Goal: Information Seeking & Learning: Learn about a topic

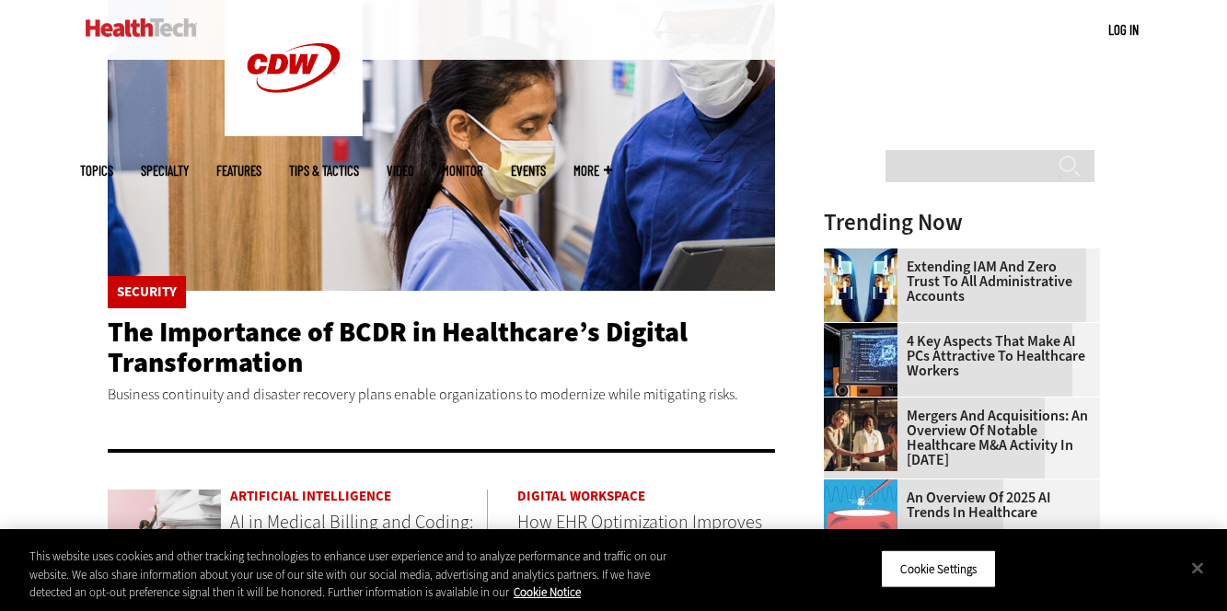
scroll to position [367, 0]
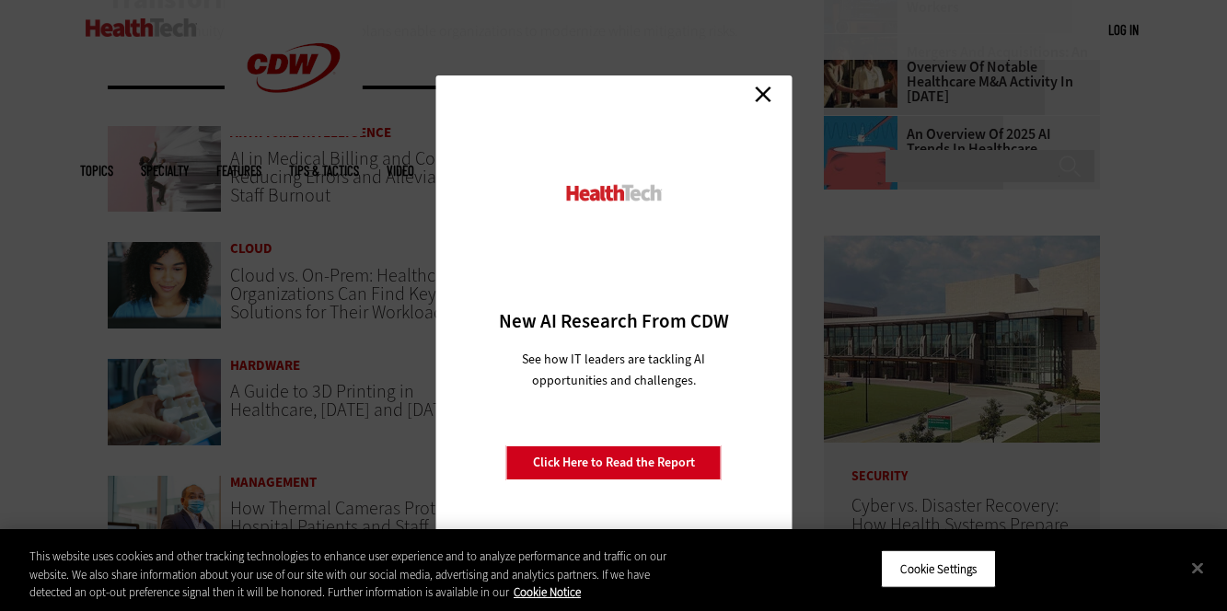
scroll to position [701, 0]
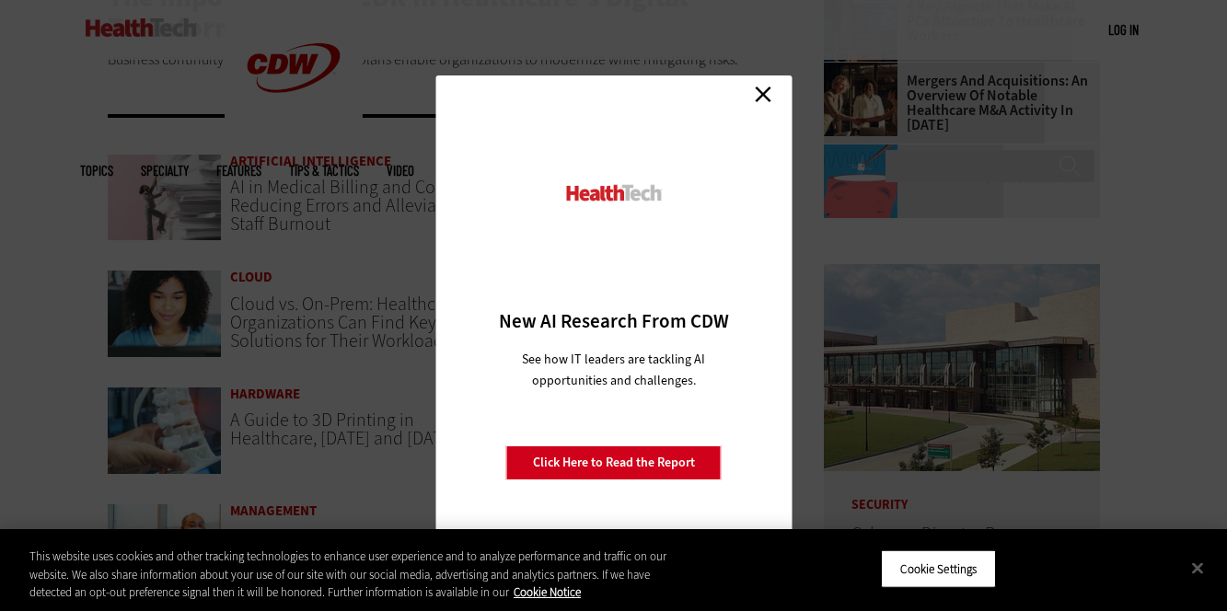
click at [754, 87] on link "Close" at bounding box center [763, 94] width 28 height 28
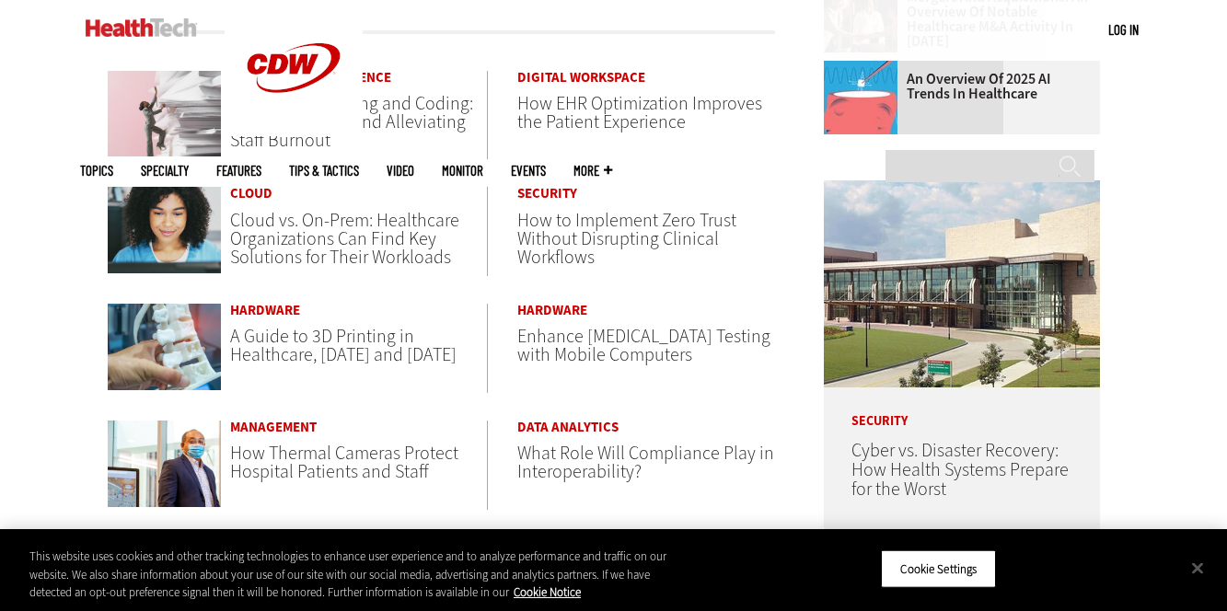
scroll to position [0, 0]
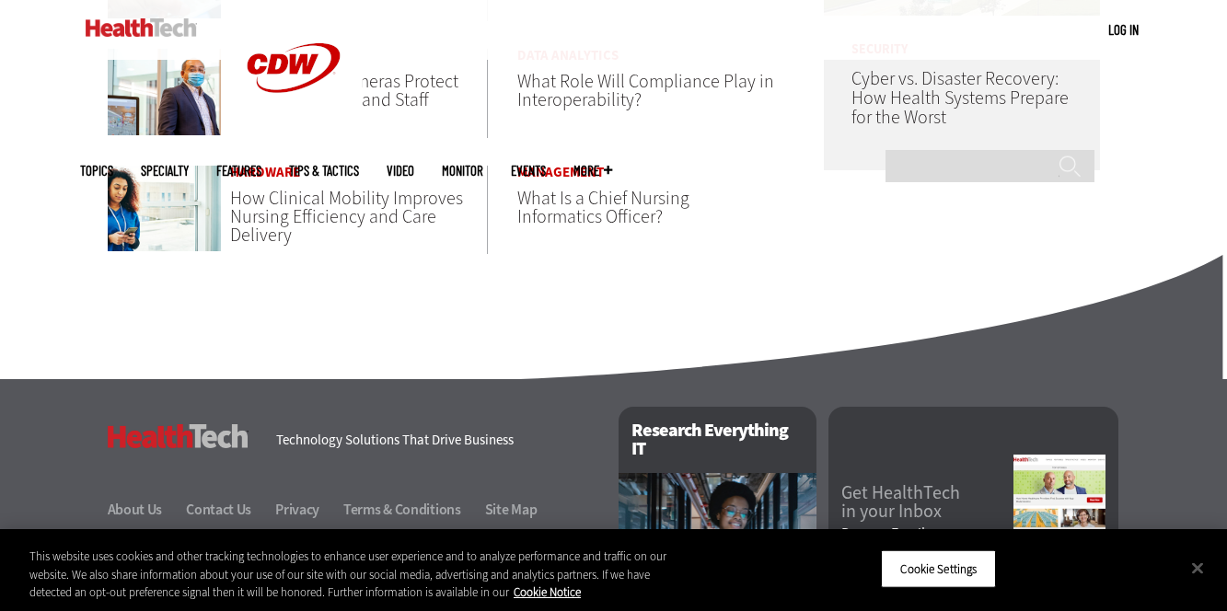
scroll to position [1367, 0]
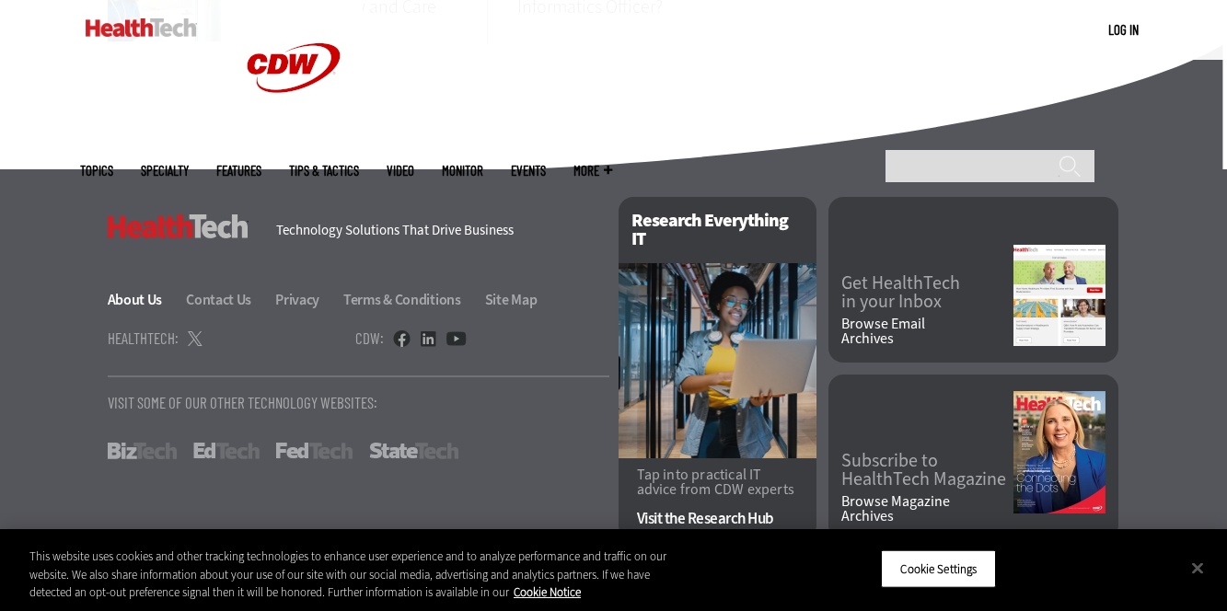
click at [132, 301] on link "About Us" at bounding box center [146, 299] width 76 height 19
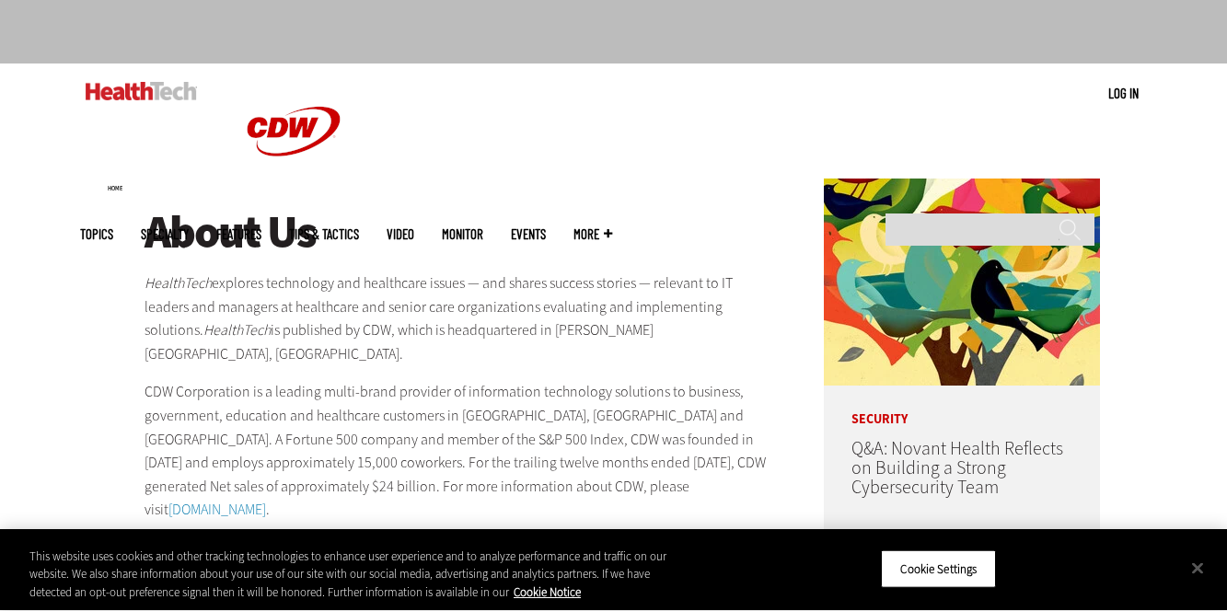
scroll to position [110, 0]
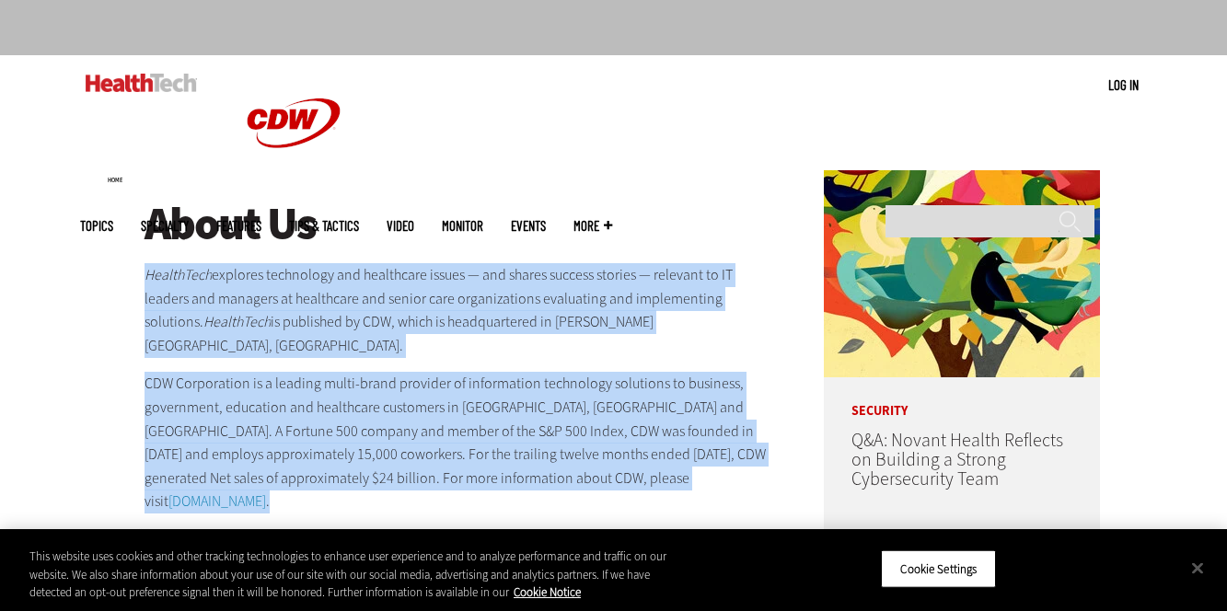
drag, startPoint x: 135, startPoint y: 285, endPoint x: 419, endPoint y: 470, distance: 338.6
copy div "HealthTech explores technology and healthcare issues — and shares success stori…"
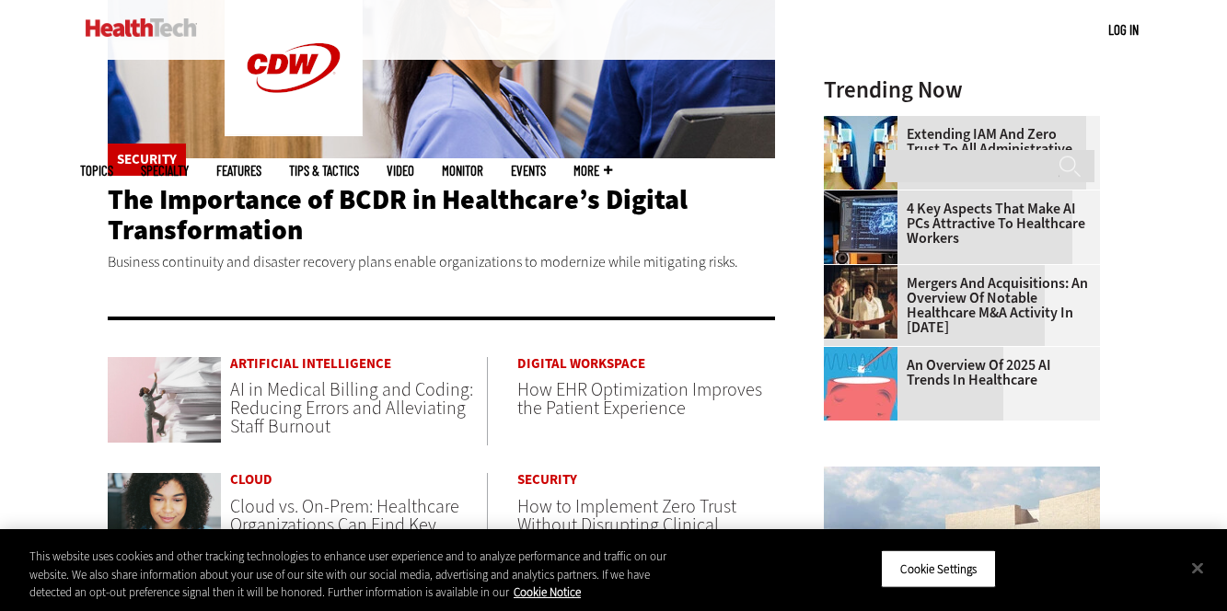
scroll to position [541, 0]
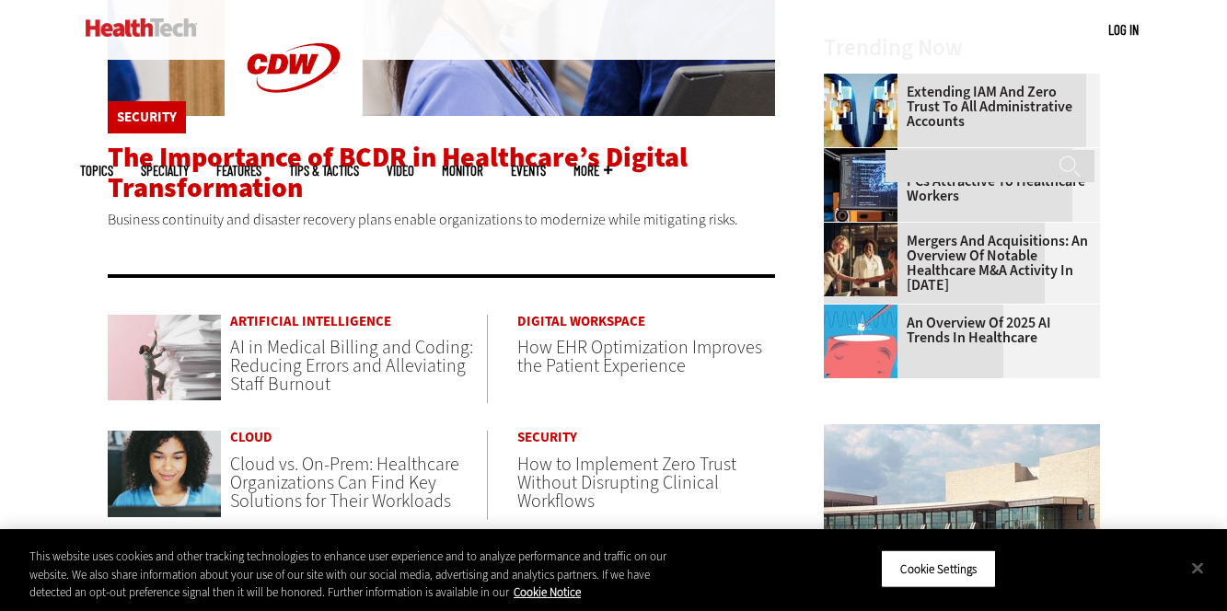
click at [363, 168] on span "The Importance of BCDR in Healthcare’s Digital Transformation" at bounding box center [398, 172] width 580 height 67
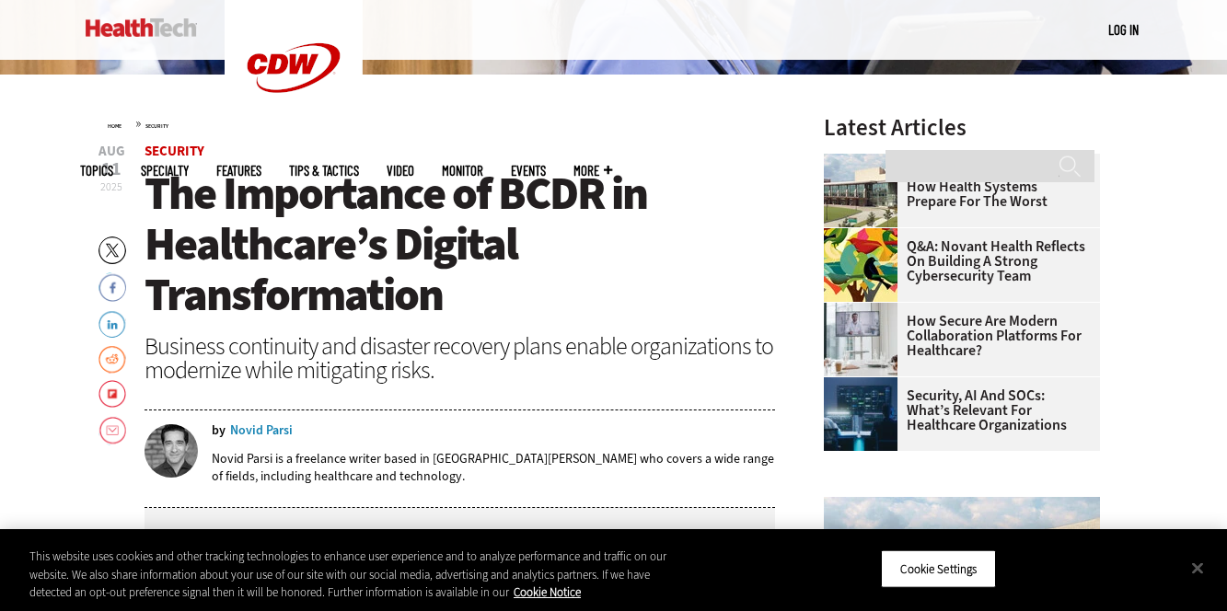
scroll to position [519, 0]
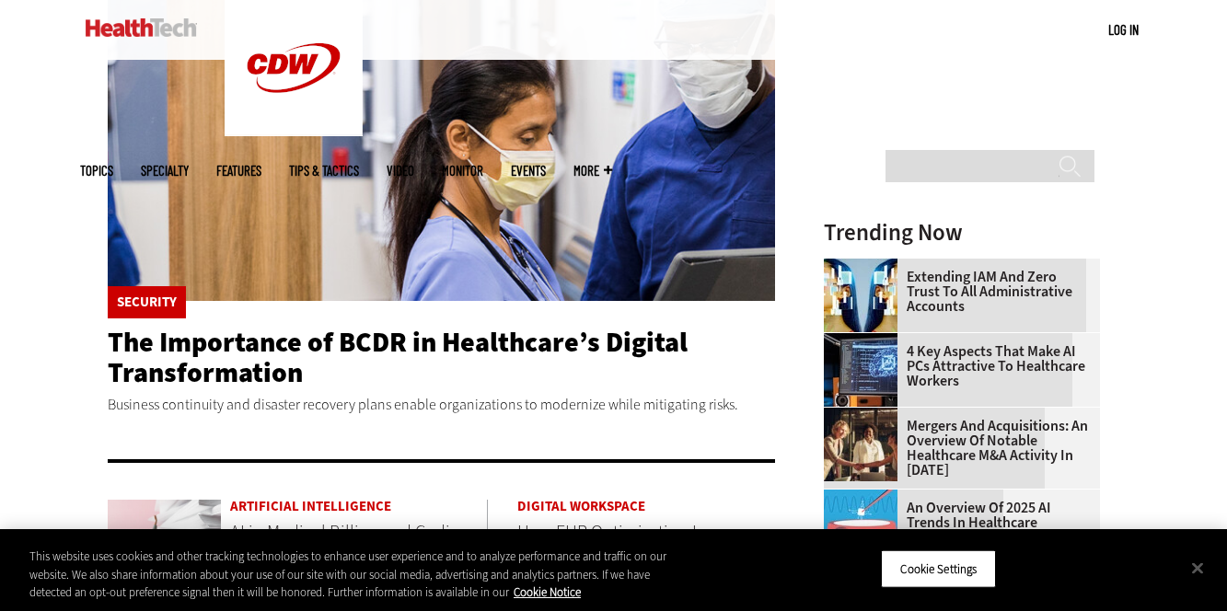
scroll to position [373, 0]
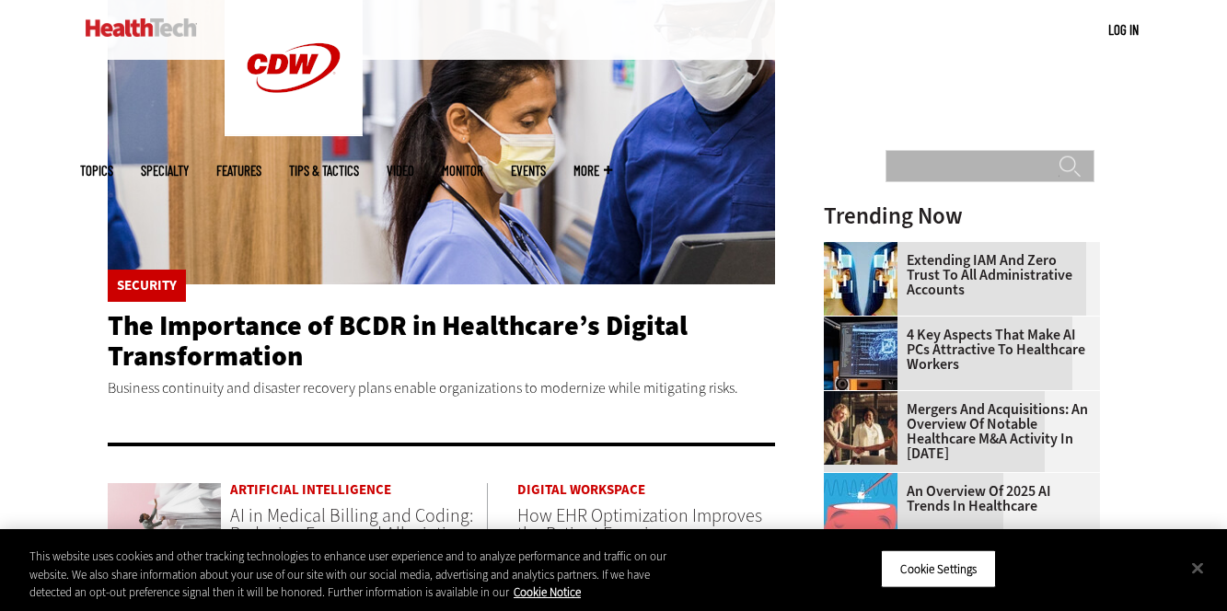
click at [918, 150] on input "Search" at bounding box center [990, 166] width 209 height 32
type input "**********"
click at [1059, 155] on input "******" at bounding box center [1070, 173] width 22 height 37
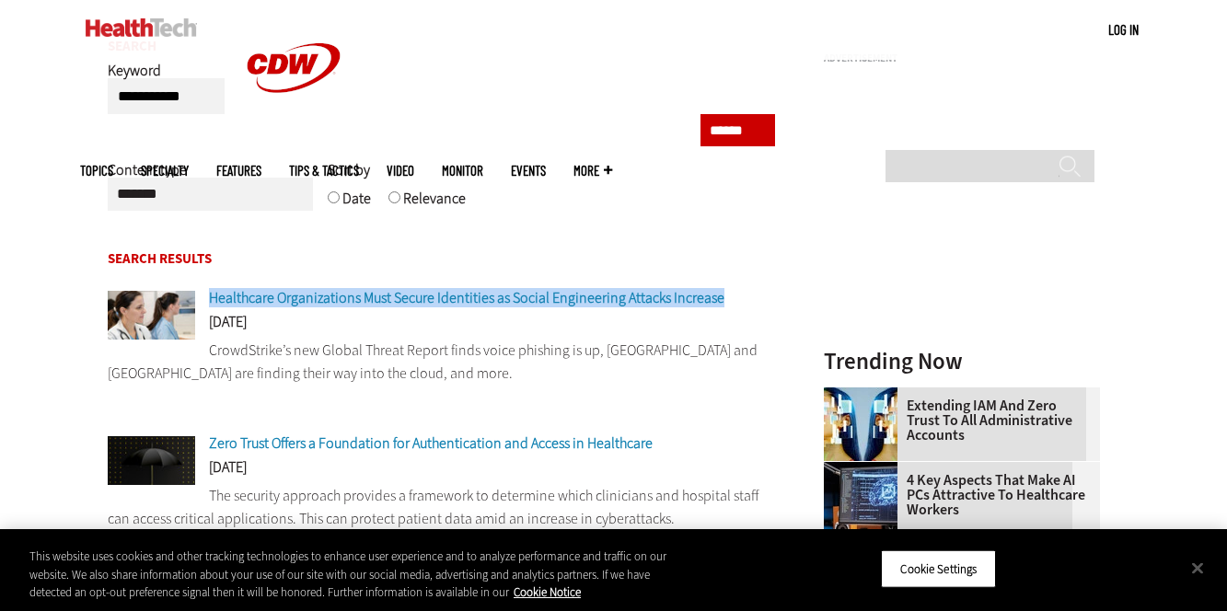
scroll to position [189, 0]
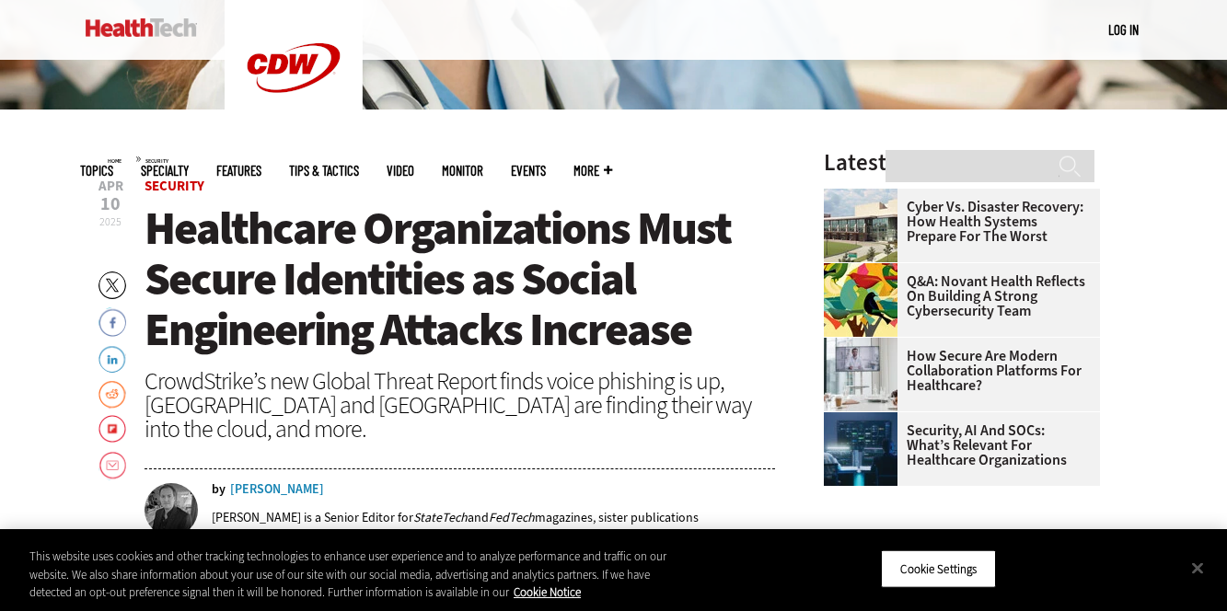
scroll to position [483, 0]
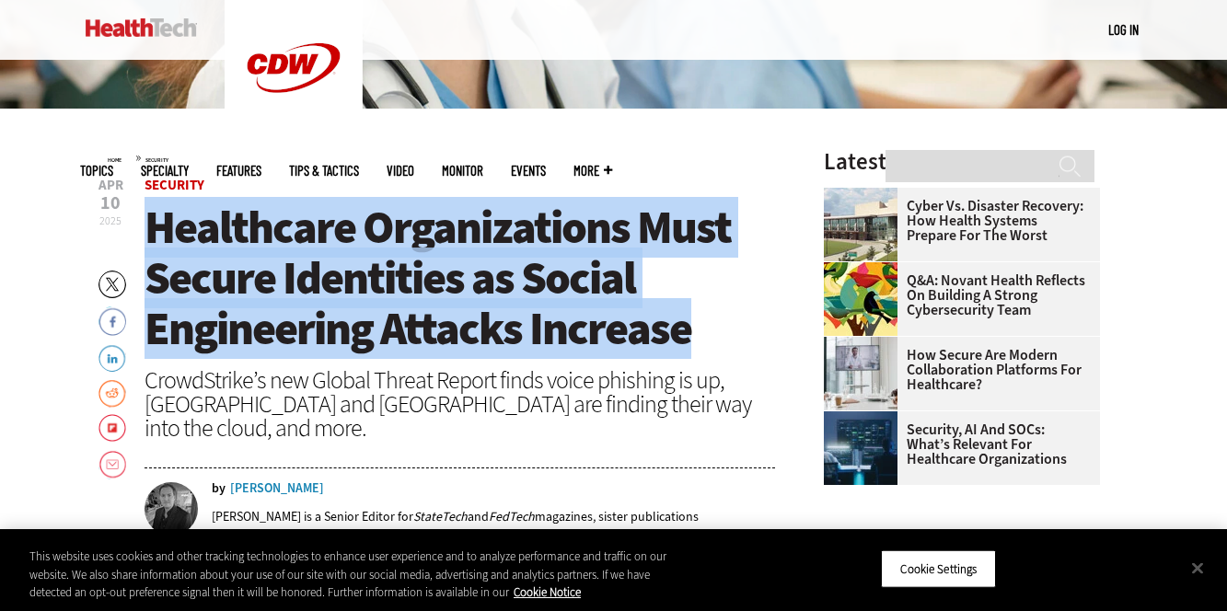
drag, startPoint x: 698, startPoint y: 337, endPoint x: 143, endPoint y: 229, distance: 565.4
copy span "Healthcare Organizations Must Secure Identities as Social Engineering Attacks I…"
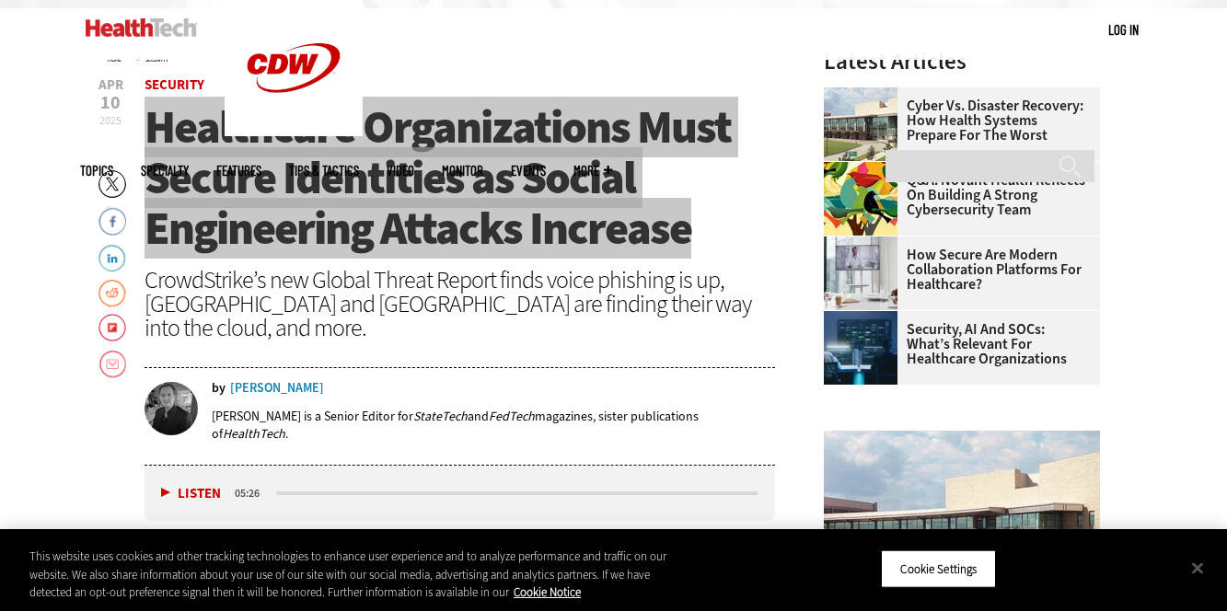
scroll to position [585, 0]
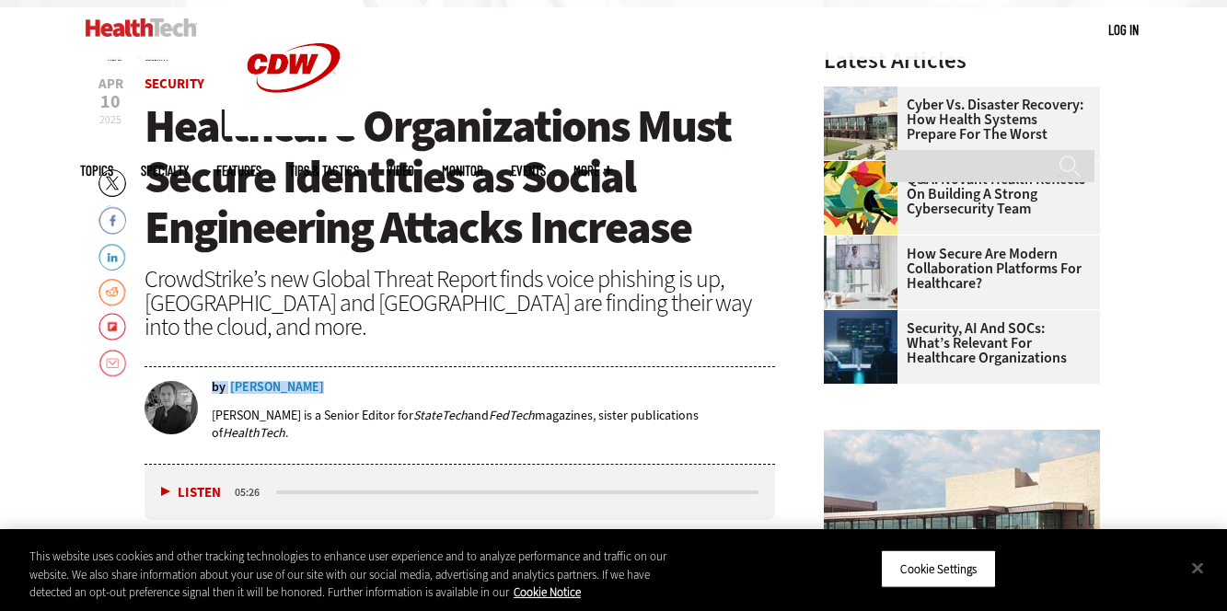
drag, startPoint x: 339, startPoint y: 361, endPoint x: 307, endPoint y: 365, distance: 32.5
click at [307, 381] on div "by Dave Nyczepir" at bounding box center [494, 387] width 564 height 13
copy div "by Dave Nyczepir"
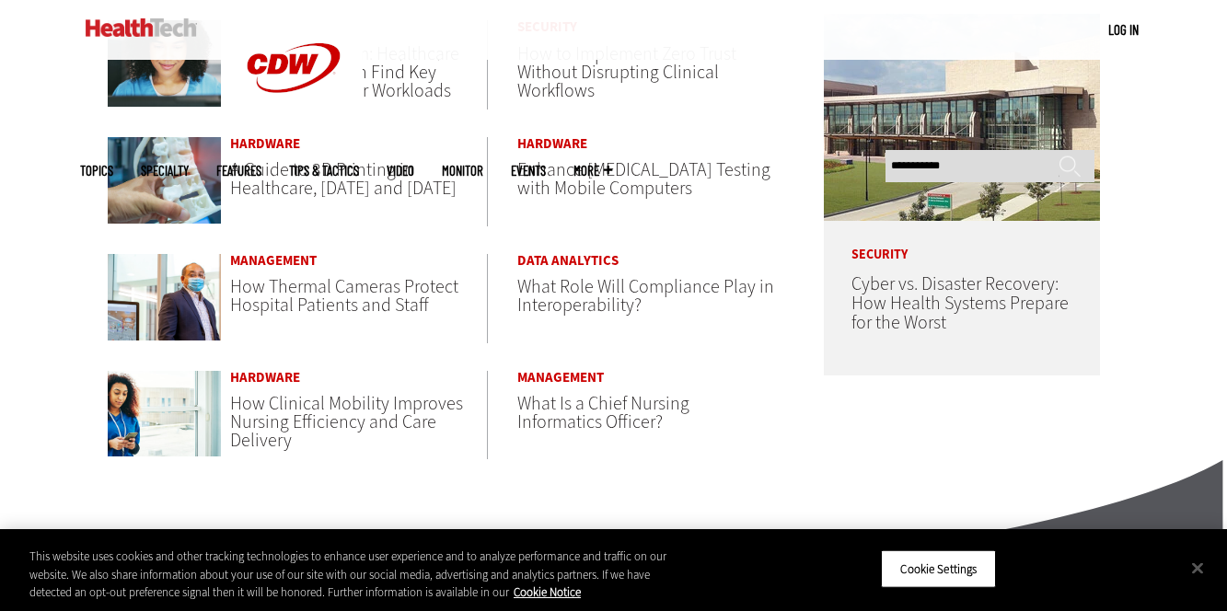
scroll to position [953, 0]
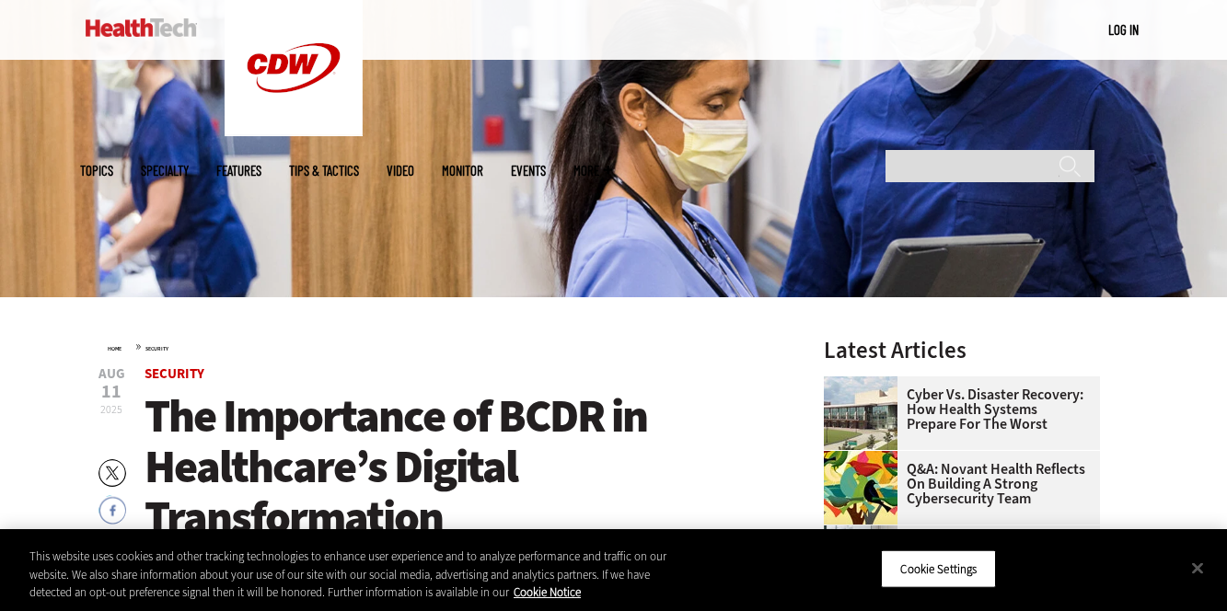
scroll to position [300, 0]
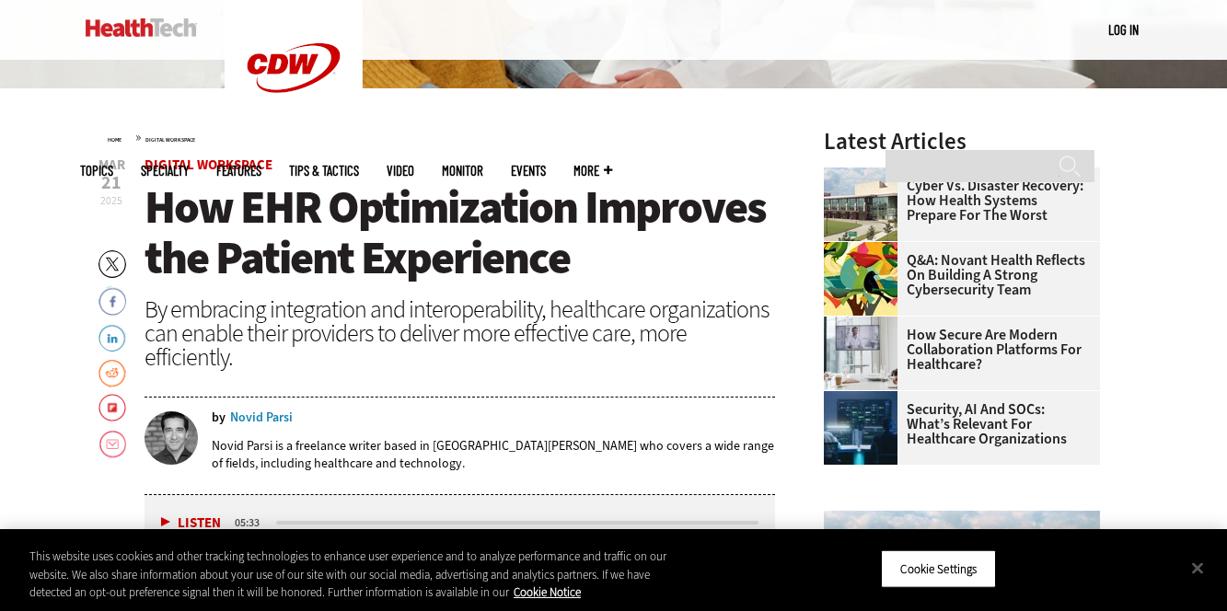
scroll to position [503, 0]
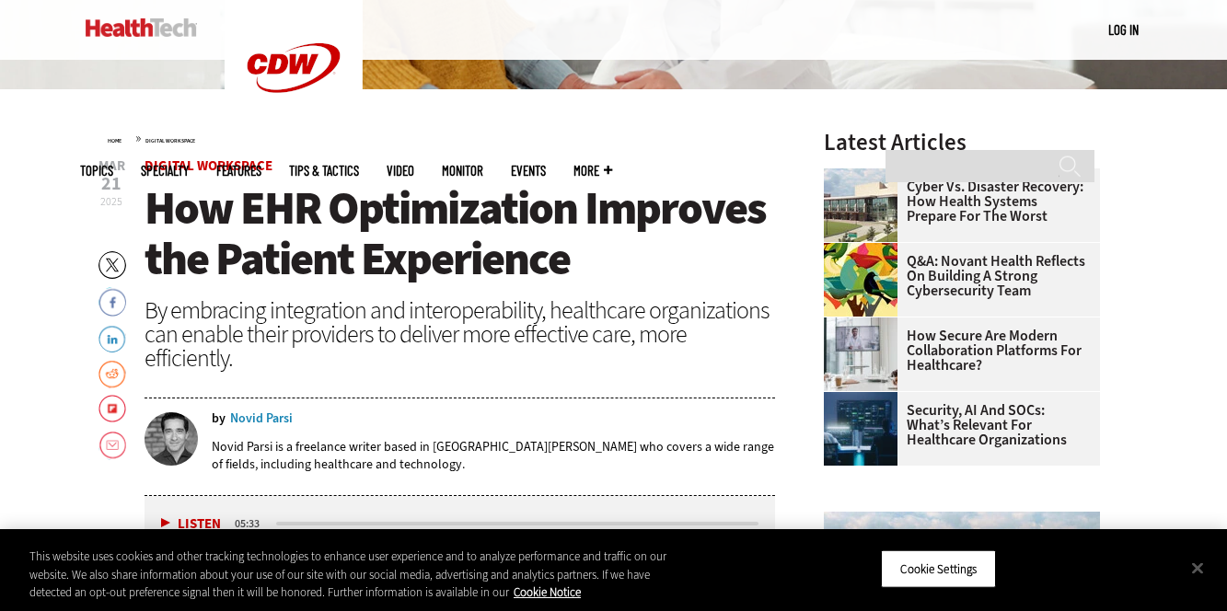
click at [607, 262] on h1 "How EHR Optimization Improves the Patient Experience" at bounding box center [460, 233] width 631 height 101
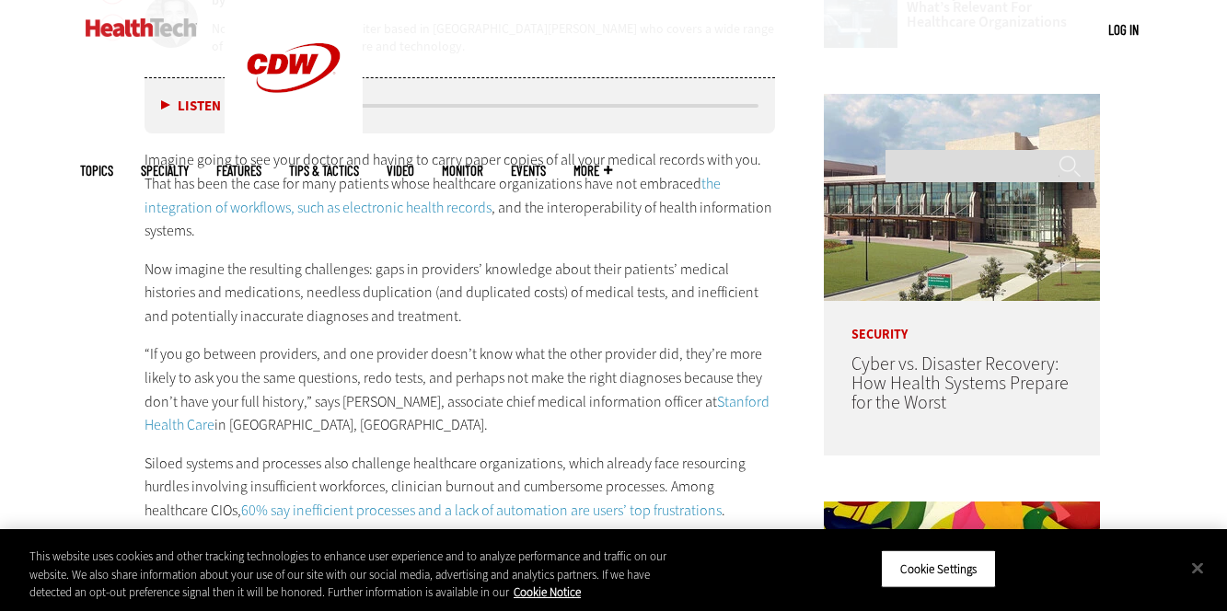
scroll to position [924, 0]
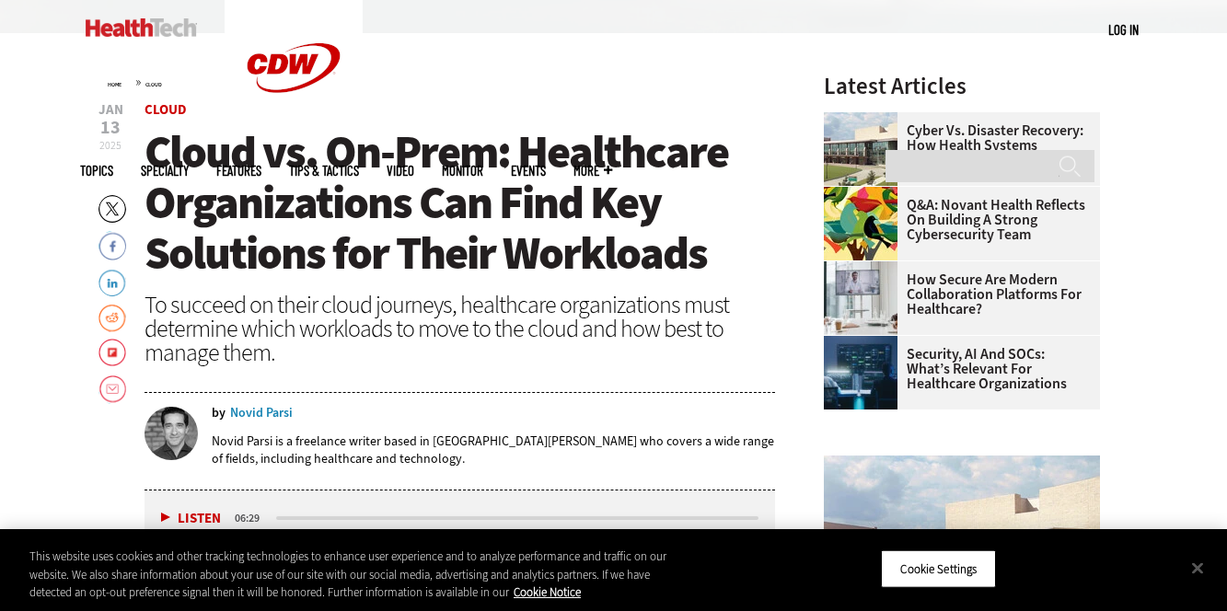
scroll to position [547, 0]
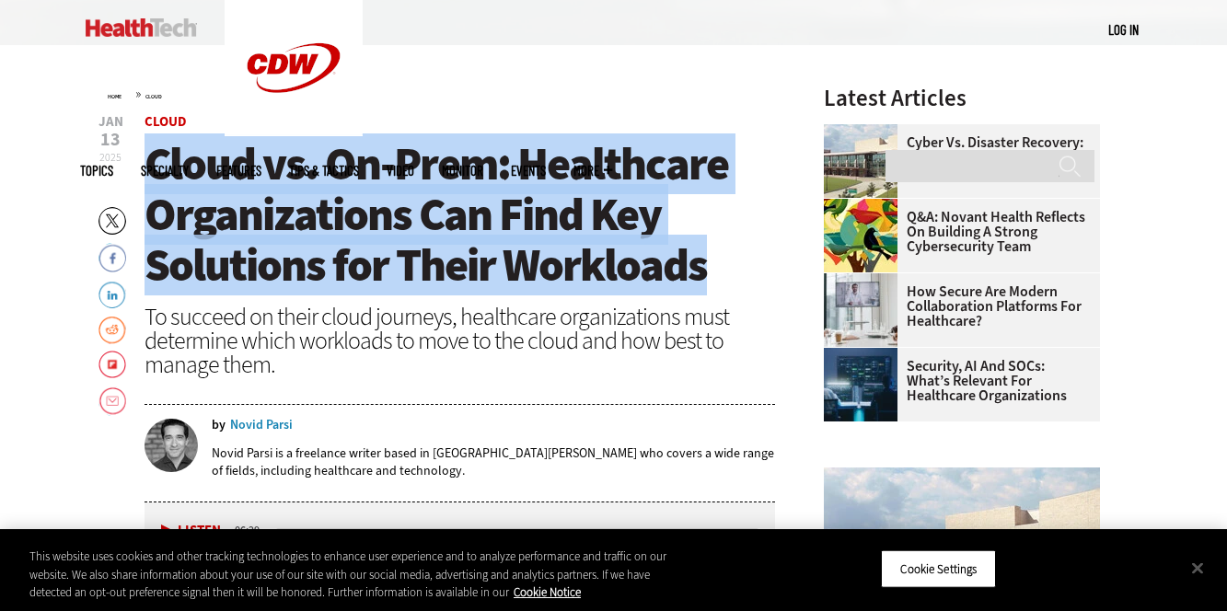
drag, startPoint x: 708, startPoint y: 270, endPoint x: 140, endPoint y: 169, distance: 576.8
copy span "Cloud vs. On-Prem: Healthcare Organizations Can Find Key Solutions for Their Wo…"
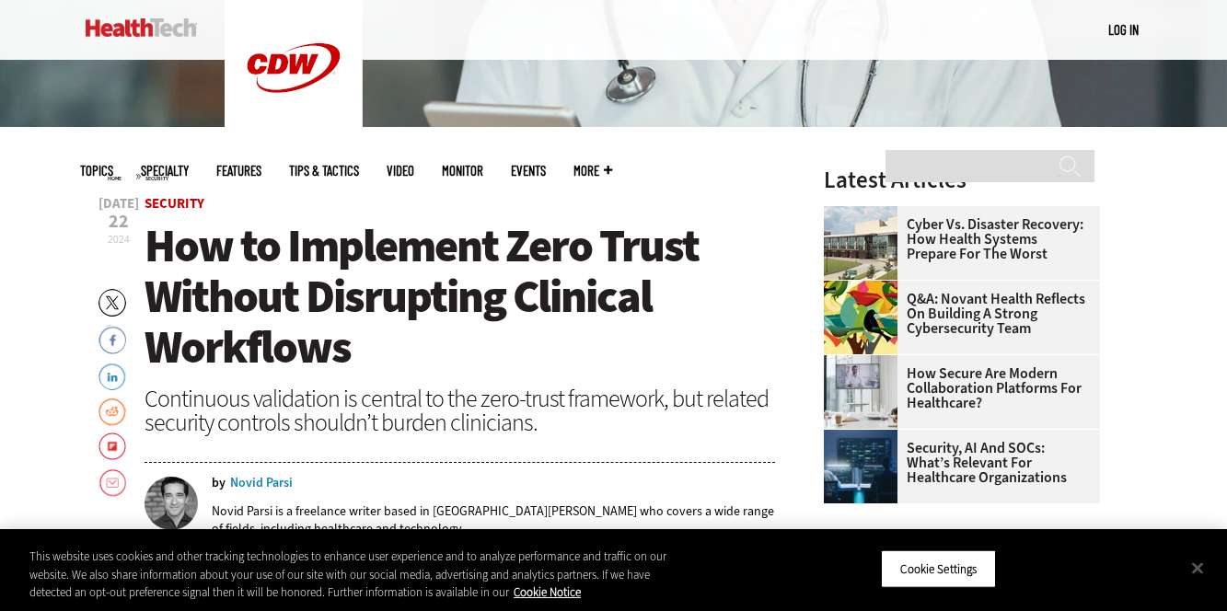
scroll to position [464, 0]
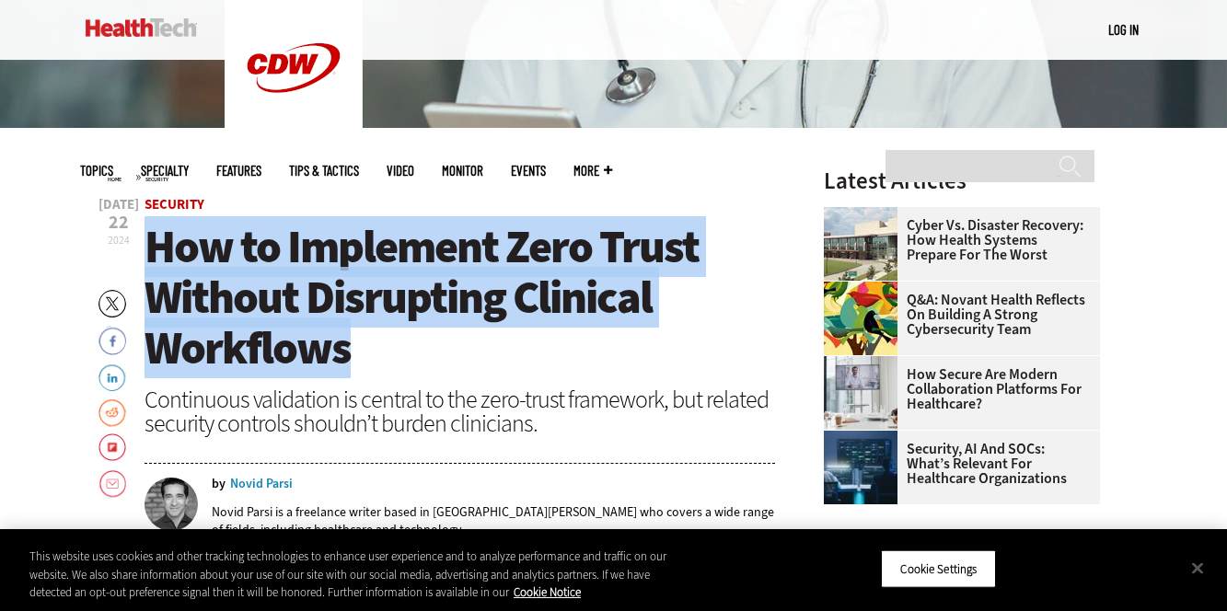
drag, startPoint x: 357, startPoint y: 349, endPoint x: 154, endPoint y: 251, distance: 225.6
click at [154, 251] on h1 "How to Implement Zero Trust Without Disrupting Clinical Workflows" at bounding box center [460, 298] width 631 height 152
copy span "How to Implement Zero Trust Without Disrupting Clinical Workflows"
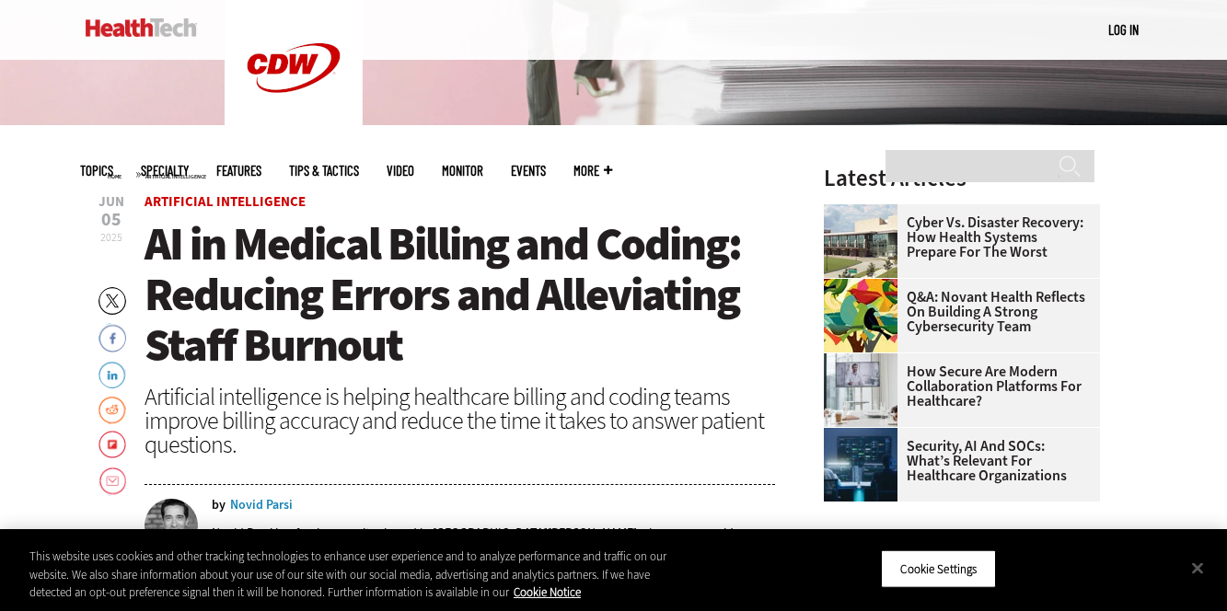
scroll to position [468, 0]
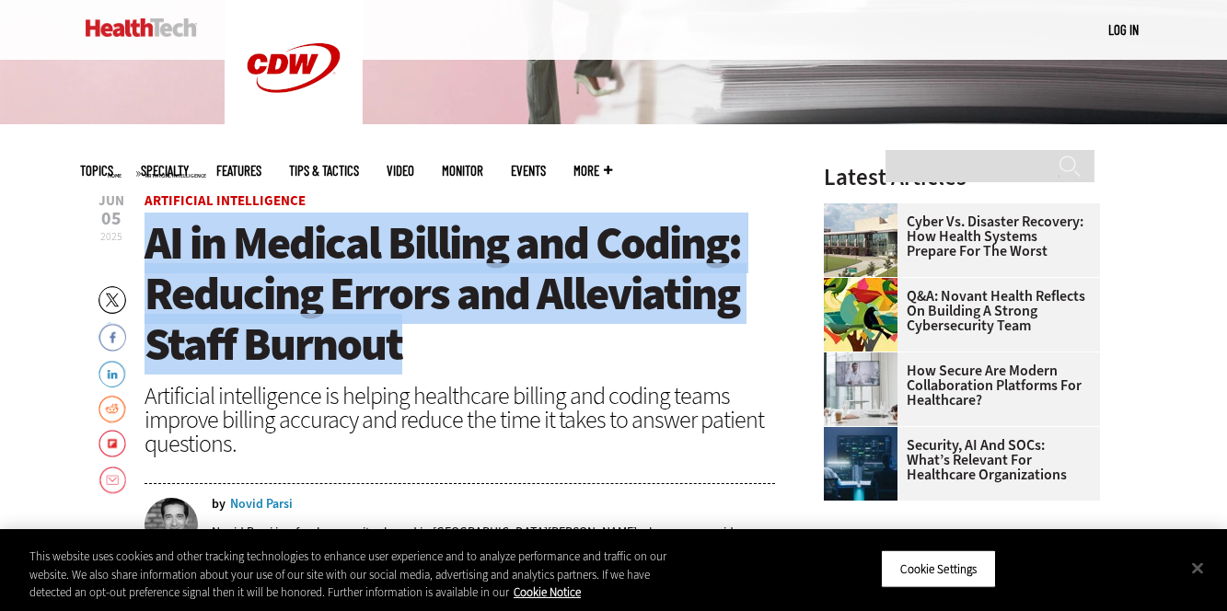
drag, startPoint x: 399, startPoint y: 358, endPoint x: 153, endPoint y: 245, distance: 270.6
click at [153, 245] on span "AI in Medical Billing and Coding: Reducing Errors and Alleviating Staff Burnout" at bounding box center [443, 294] width 597 height 162
copy span "AI in Medical Billing and Coding: Reducing Errors and Alleviating Staff Burnout"
